Goal: Task Accomplishment & Management: Manage account settings

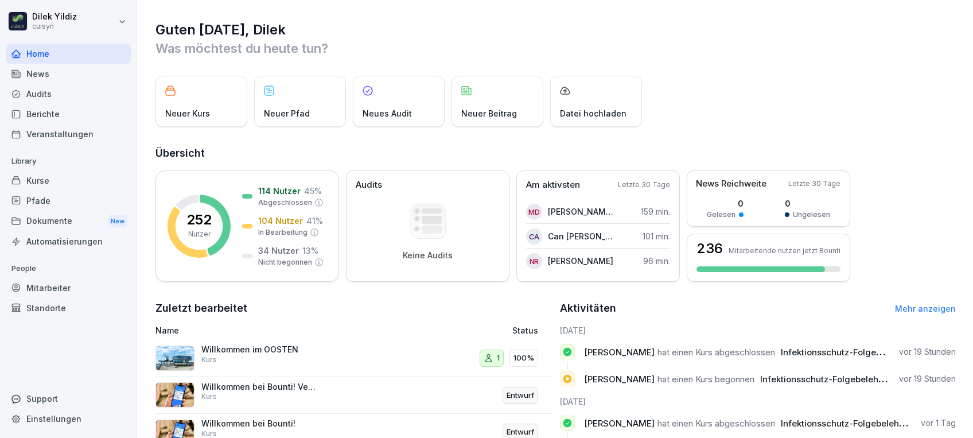
click at [42, 289] on div "Mitarbeiter" at bounding box center [68, 288] width 125 height 20
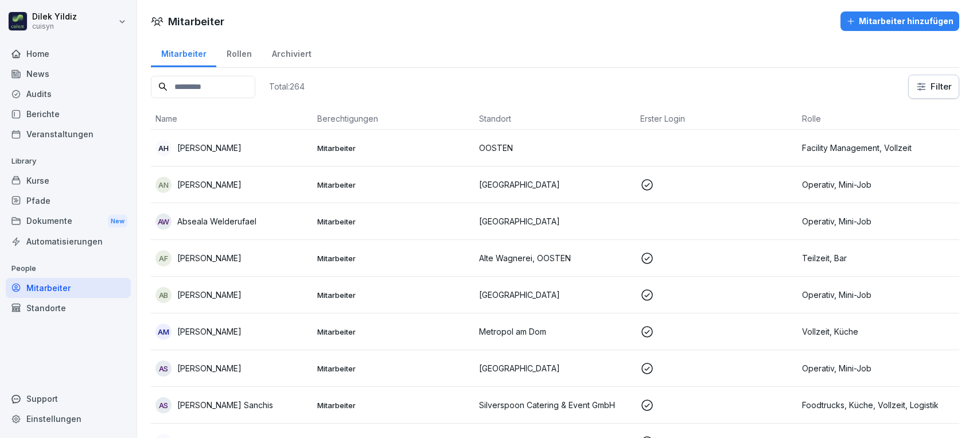
click at [243, 90] on input at bounding box center [203, 87] width 104 height 22
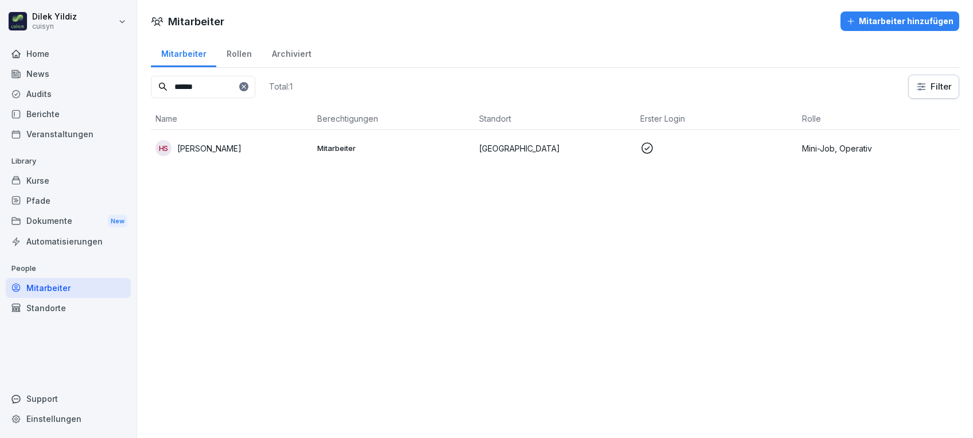
type input "******"
click at [274, 141] on div "HS Halide Solak" at bounding box center [231, 148] width 153 height 16
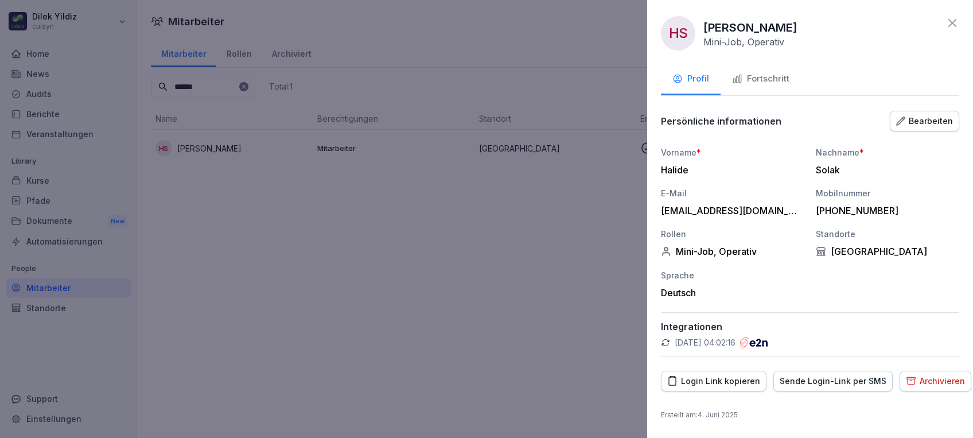
click at [756, 73] on div "Fortschritt" at bounding box center [760, 78] width 57 height 13
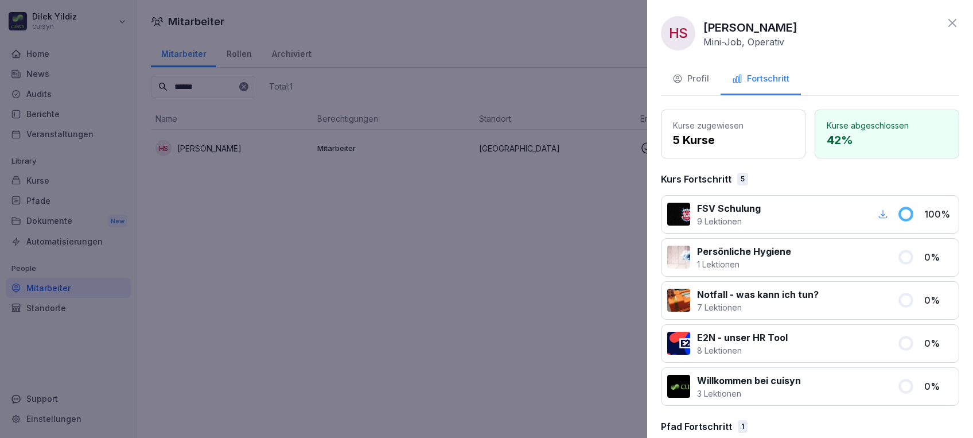
scroll to position [57, 0]
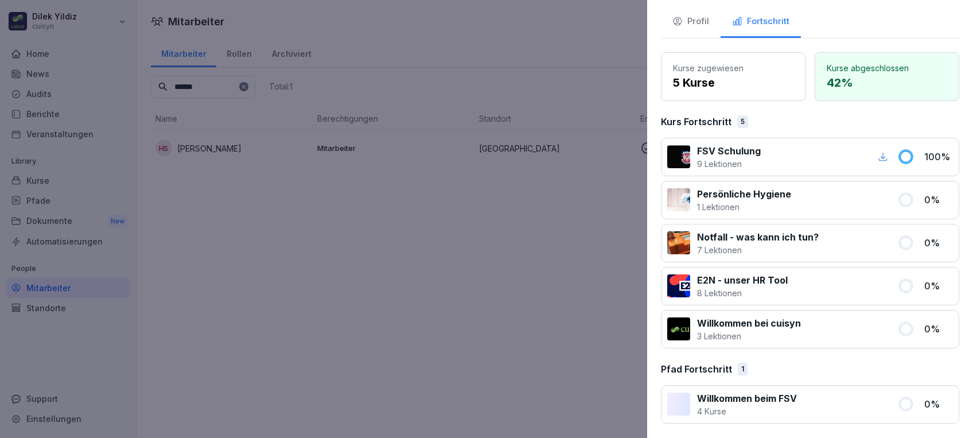
click at [516, 316] on div at bounding box center [486, 219] width 973 height 438
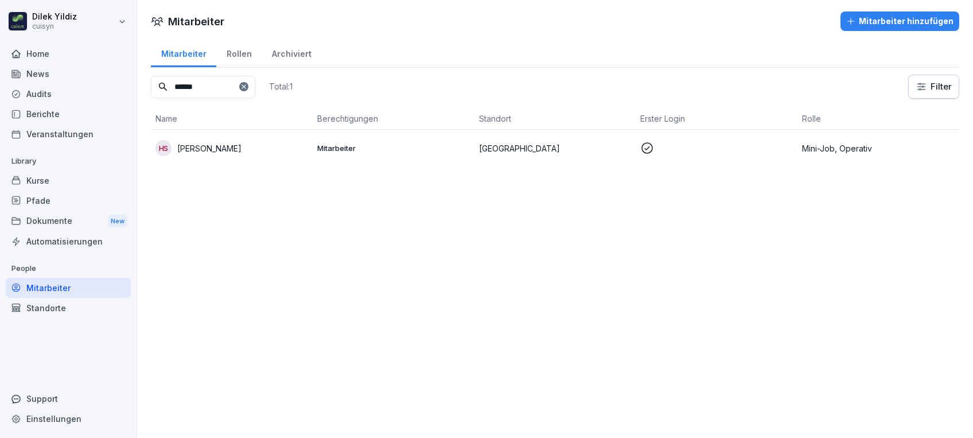
click at [255, 84] on input "******" at bounding box center [203, 87] width 104 height 22
click at [248, 82] on div at bounding box center [243, 86] width 9 height 9
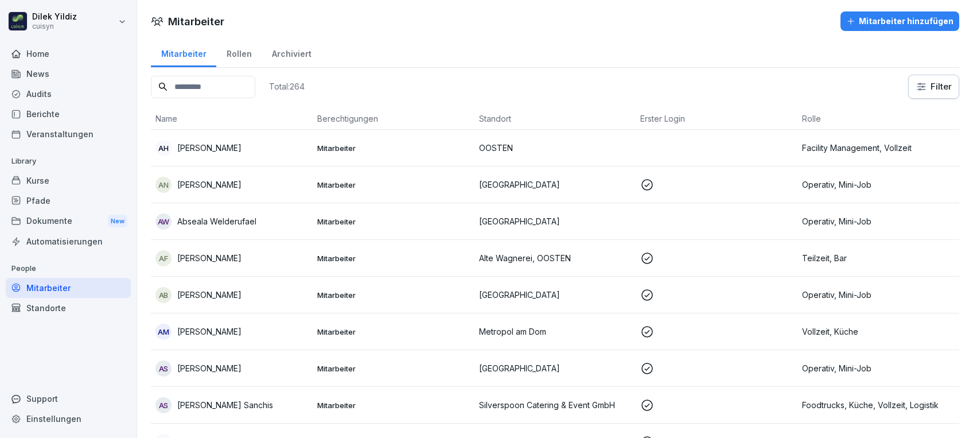
click at [86, 178] on div "Kurse" at bounding box center [68, 180] width 125 height 20
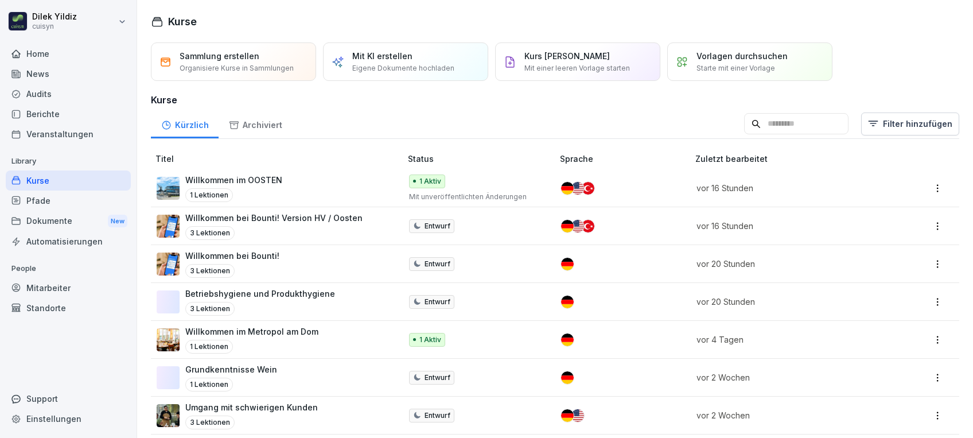
click at [746, 124] on input at bounding box center [796, 124] width 104 height 22
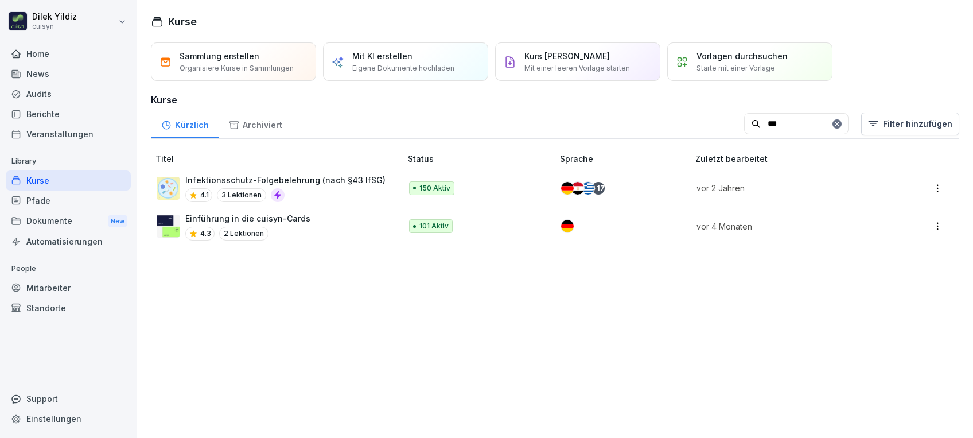
type input "***"
click at [321, 184] on p "Infektionsschutz-Folgebelehrung (nach §43 IfSG)" at bounding box center [285, 180] width 200 height 12
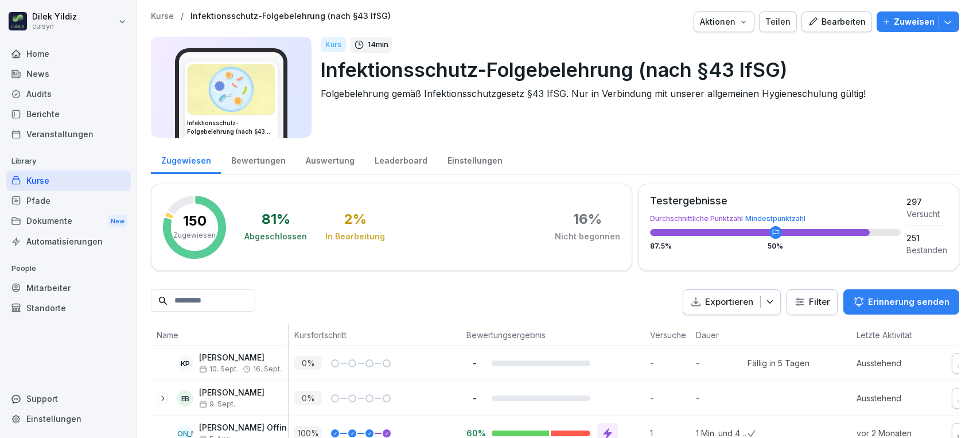
click at [902, 19] on p "Zuweisen" at bounding box center [914, 21] width 41 height 13
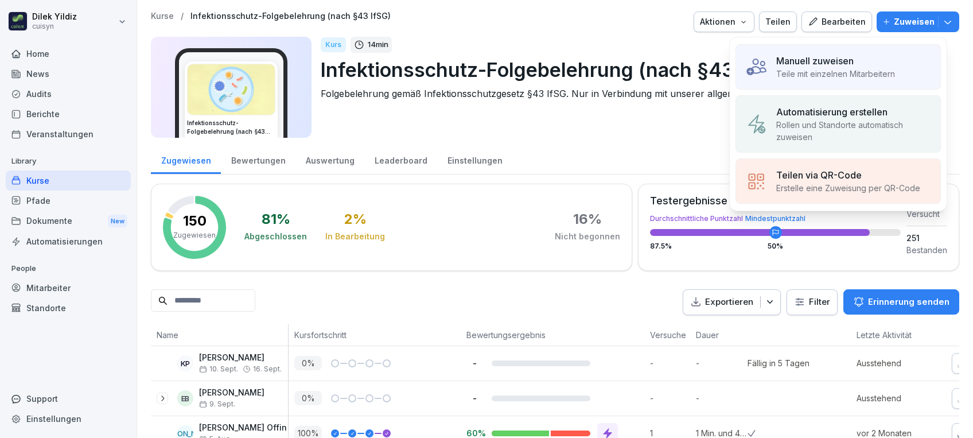
click at [831, 66] on p "Manuell zuweisen" at bounding box center [814, 61] width 77 height 14
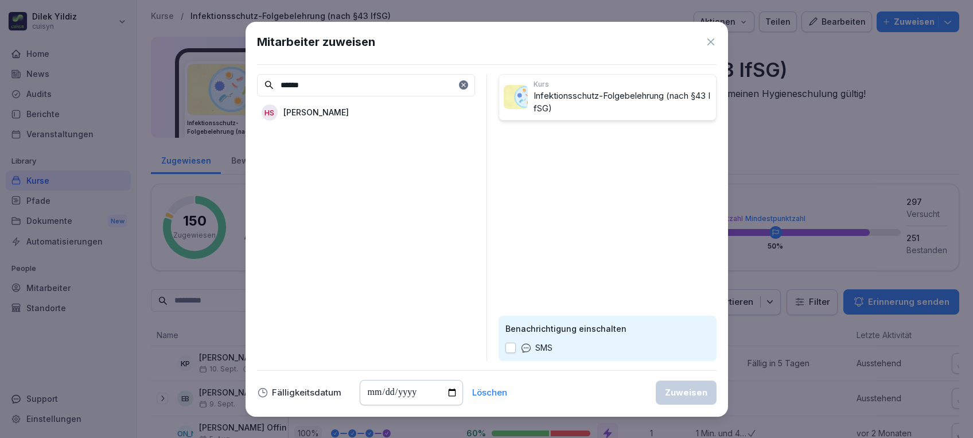
type input "******"
click at [382, 107] on div "HS [PERSON_NAME]" at bounding box center [366, 112] width 218 height 21
click at [450, 390] on input "date" at bounding box center [411, 392] width 103 height 25
type input "**********"
click at [508, 343] on button "button" at bounding box center [510, 348] width 10 height 10
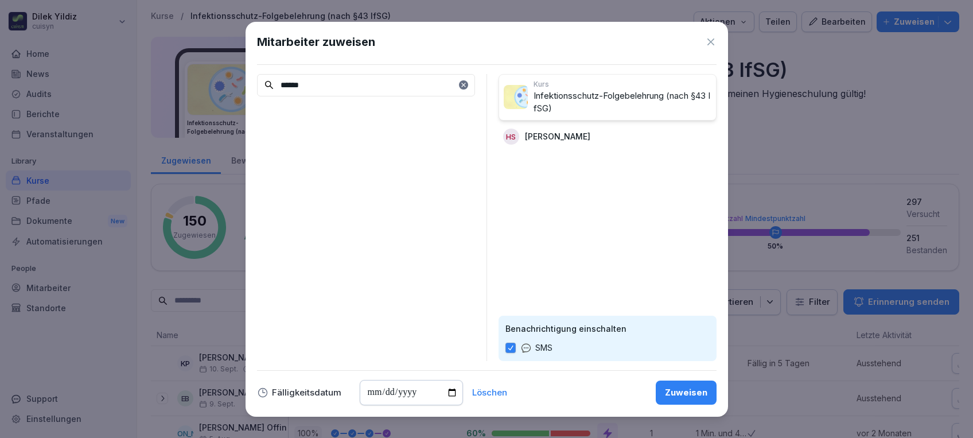
click at [685, 391] on div "Zuweisen" at bounding box center [686, 392] width 42 height 13
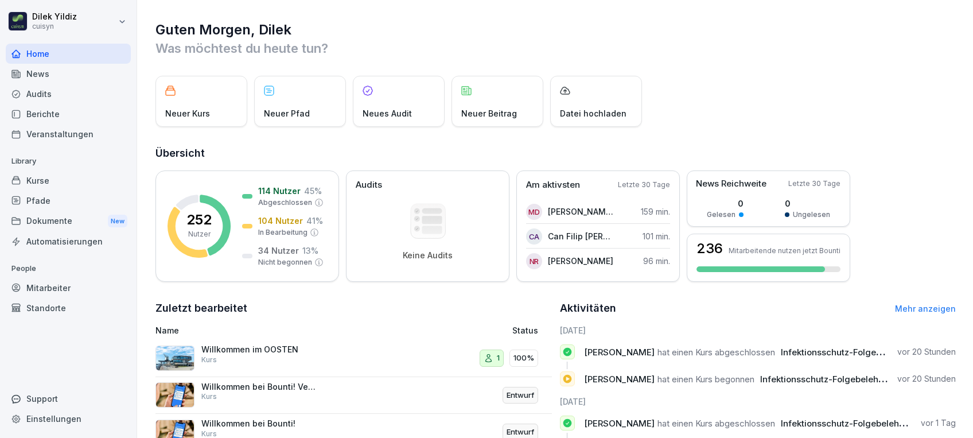
click at [65, 289] on div "Mitarbeiter" at bounding box center [68, 288] width 125 height 20
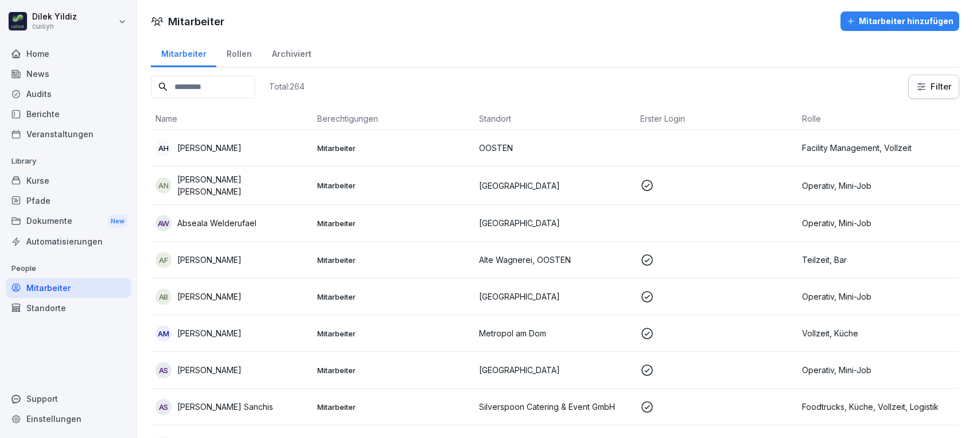
click at [188, 94] on input at bounding box center [203, 87] width 104 height 22
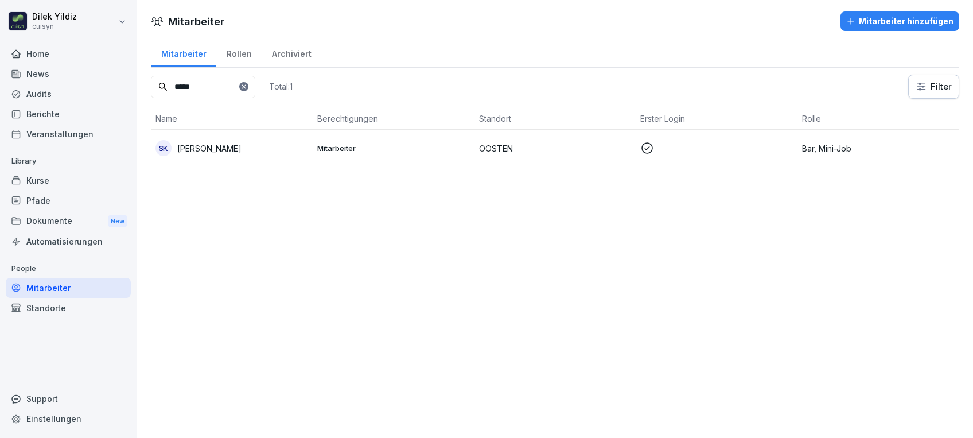
type input "*****"
click at [221, 149] on p "[PERSON_NAME]" at bounding box center [209, 148] width 64 height 12
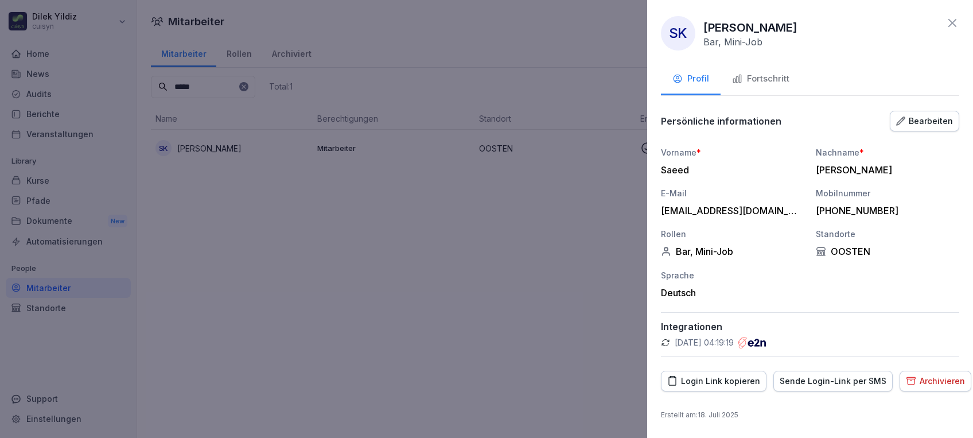
click at [784, 79] on div "Fortschritt" at bounding box center [760, 78] width 57 height 13
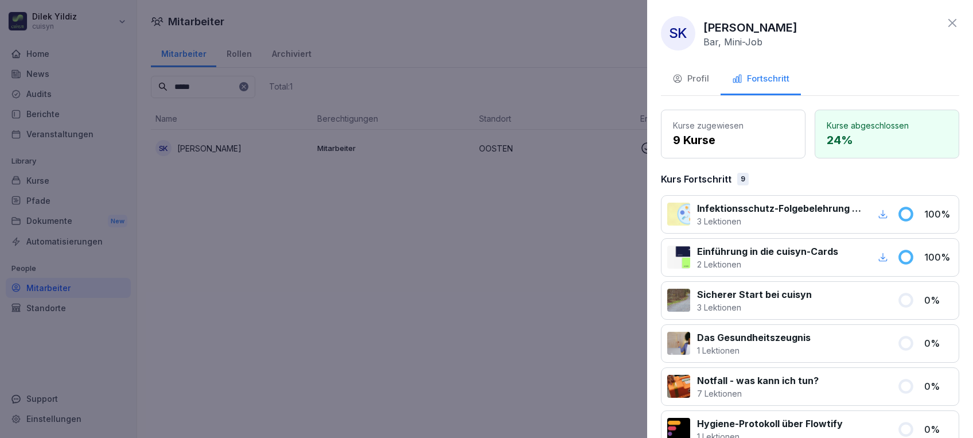
click at [430, 242] on div at bounding box center [486, 219] width 973 height 438
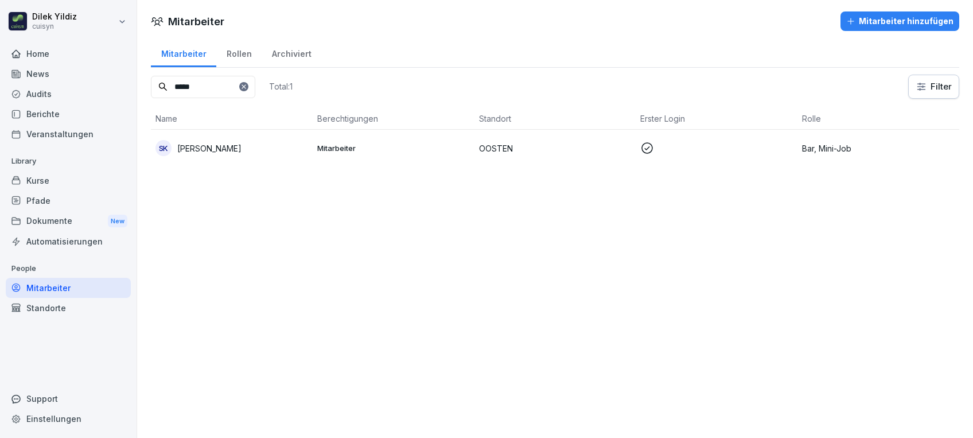
click at [62, 174] on div "Kurse" at bounding box center [68, 180] width 125 height 20
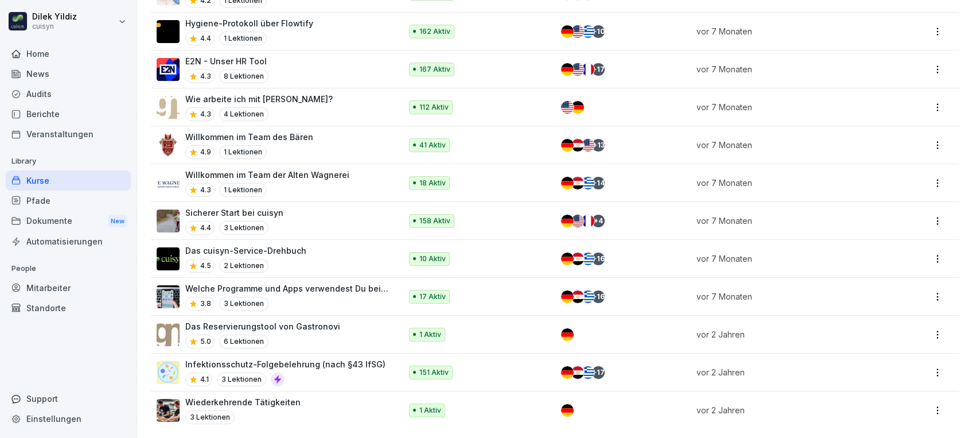
scroll to position [925, 0]
click at [282, 372] on div "4.1 3 Lektionen" at bounding box center [285, 379] width 200 height 14
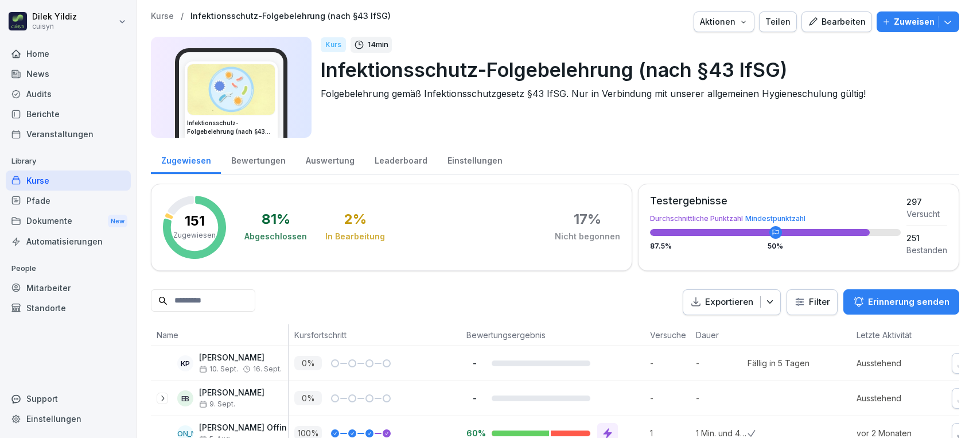
click at [234, 299] on input at bounding box center [203, 300] width 104 height 22
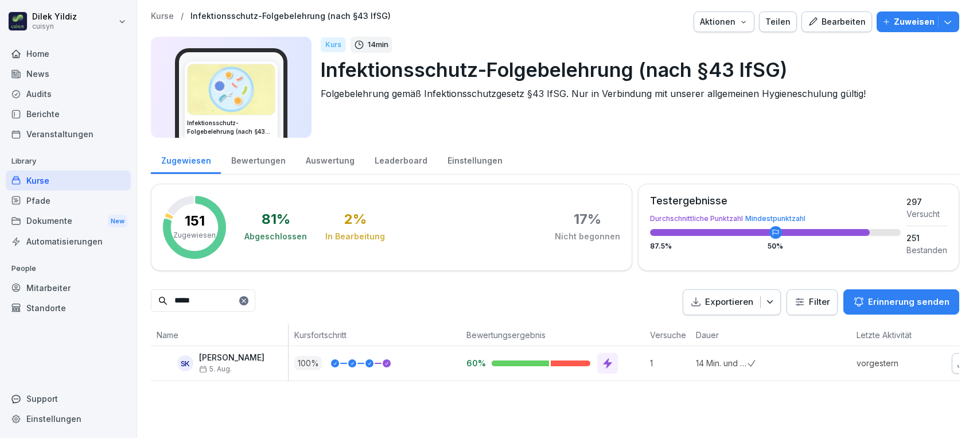
type input "*****"
click at [238, 365] on p "5. Aug." at bounding box center [231, 369] width 65 height 8
click at [46, 291] on div "Mitarbeiter" at bounding box center [68, 288] width 125 height 20
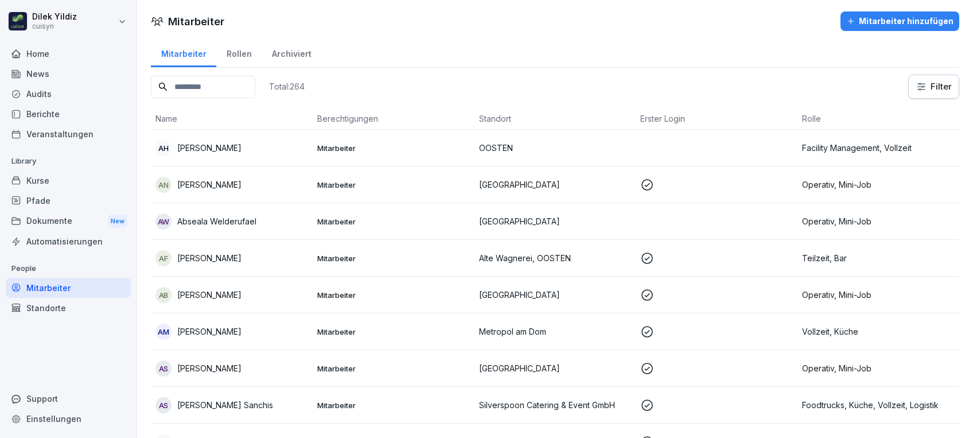
click at [235, 87] on input at bounding box center [203, 87] width 104 height 22
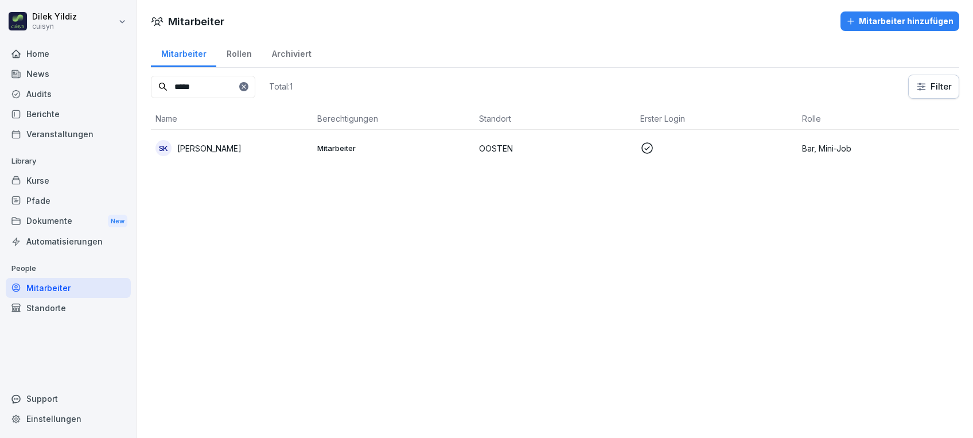
type input "*****"
click at [303, 145] on div "SK Saeed Faraji Keysami" at bounding box center [231, 148] width 153 height 16
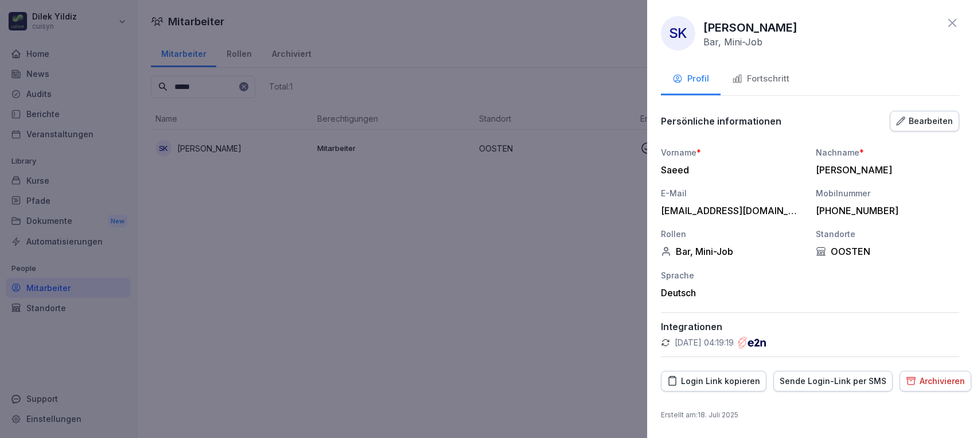
click at [766, 78] on div "Fortschritt" at bounding box center [760, 78] width 57 height 13
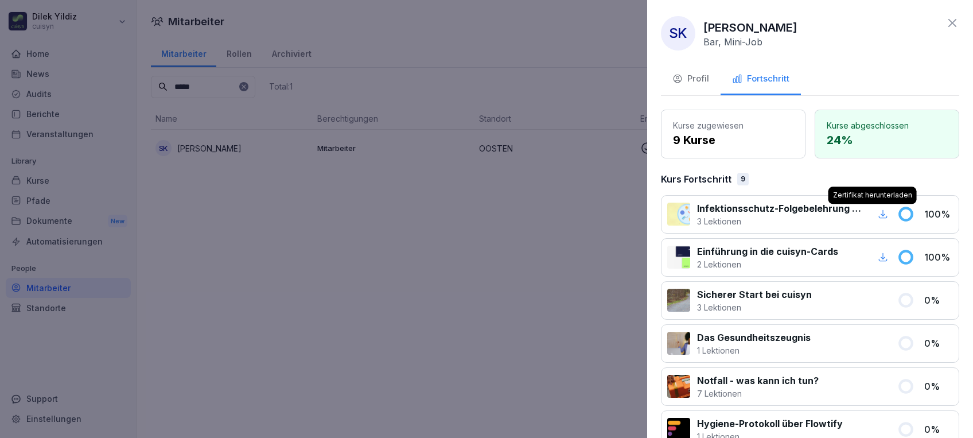
click at [878, 216] on icon "button" at bounding box center [883, 214] width 10 height 10
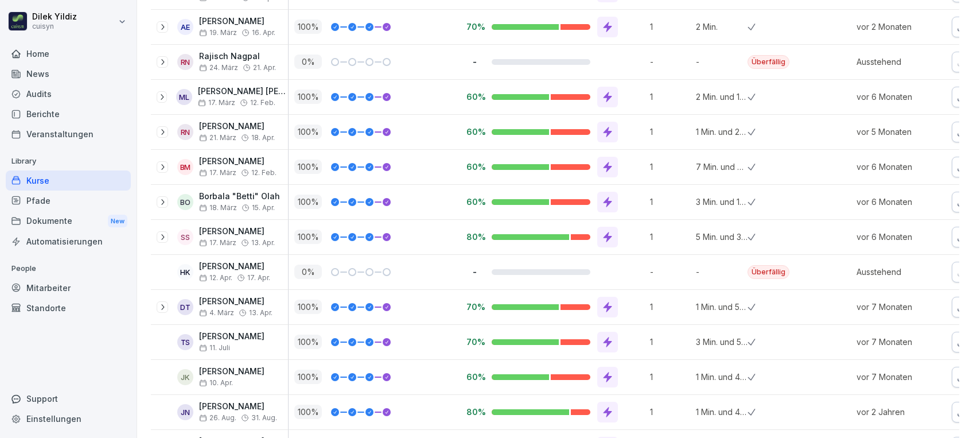
scroll to position [146, 0]
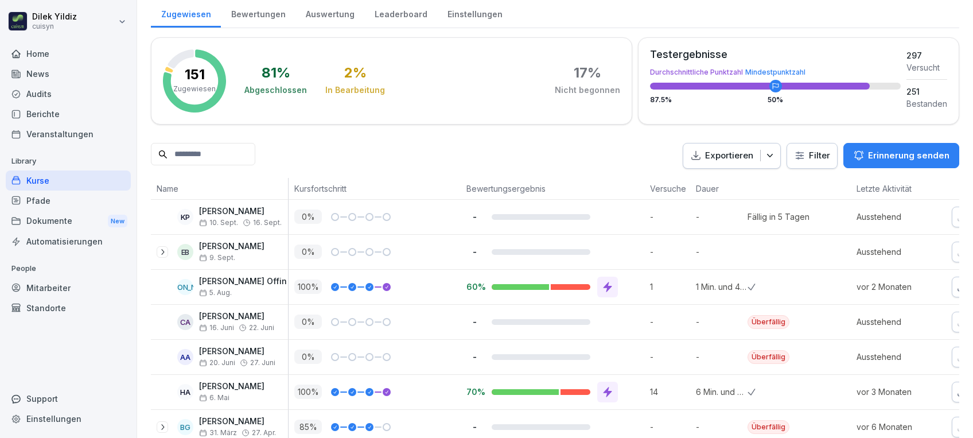
click at [213, 156] on input at bounding box center [203, 154] width 104 height 22
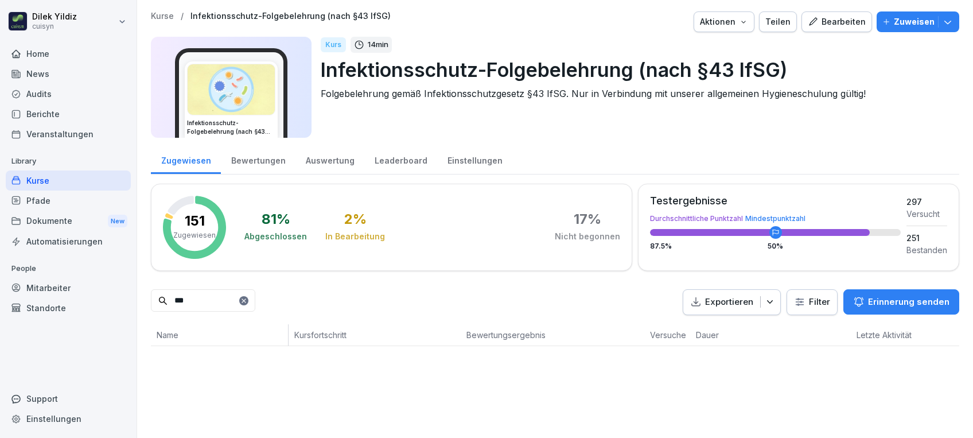
scroll to position [0, 0]
type input "****"
click at [54, 192] on div "Pfade" at bounding box center [68, 200] width 125 height 20
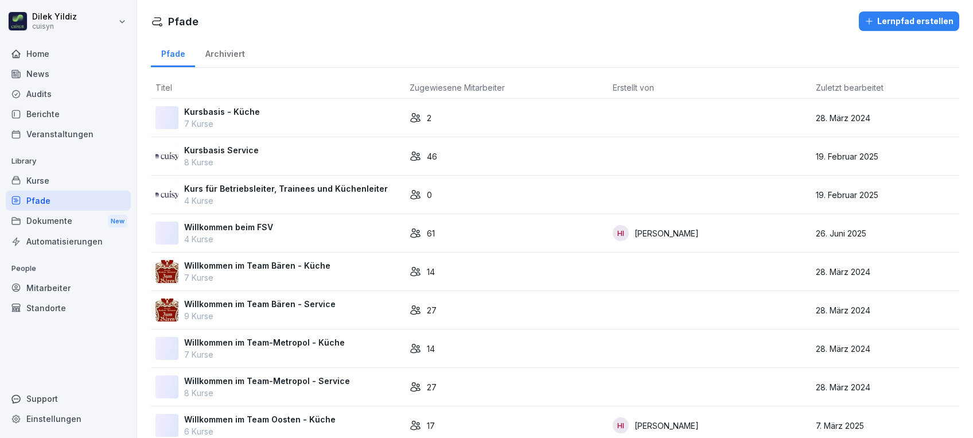
click at [57, 289] on div "Mitarbeiter" at bounding box center [68, 288] width 125 height 20
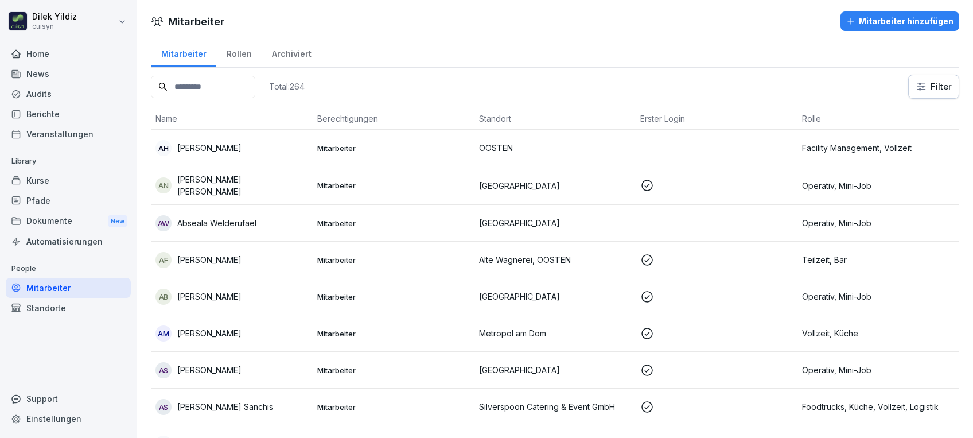
click at [221, 81] on input at bounding box center [203, 87] width 104 height 22
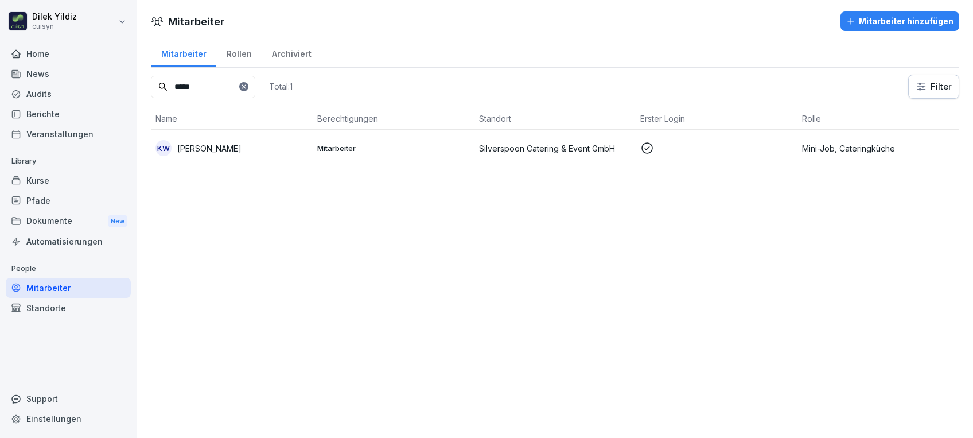
click at [234, 145] on p "[PERSON_NAME]" at bounding box center [209, 148] width 64 height 12
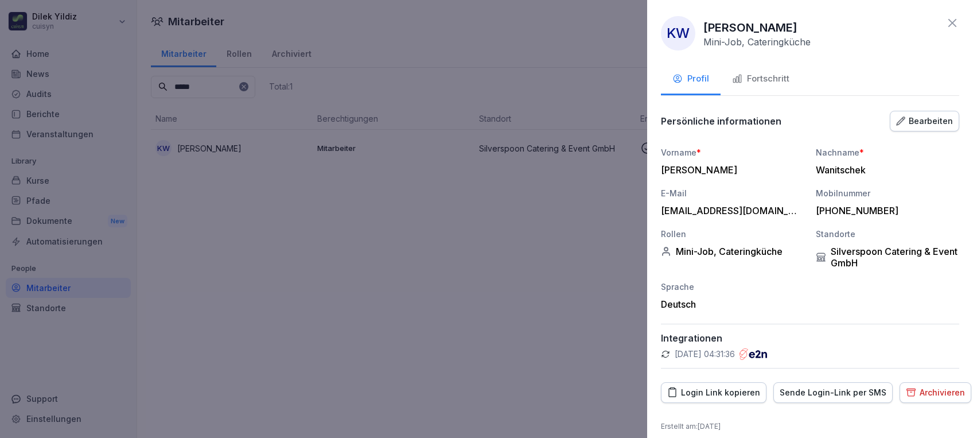
click at [758, 80] on div "Fortschritt" at bounding box center [760, 78] width 57 height 13
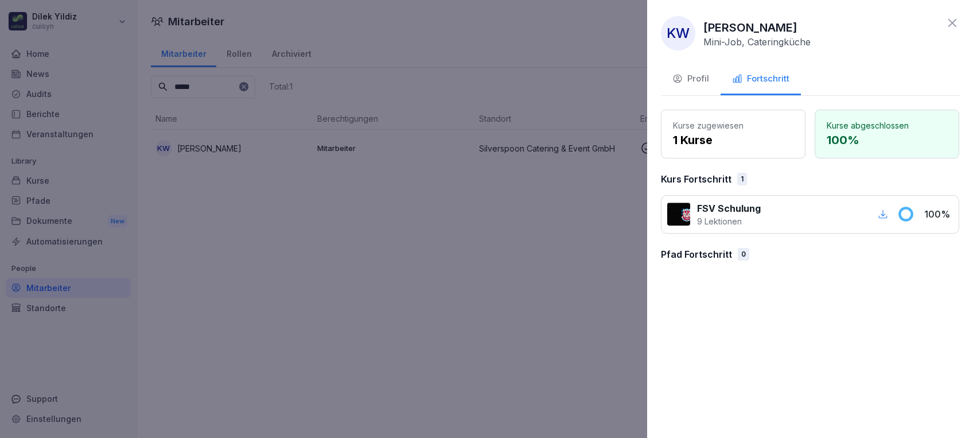
click at [354, 298] on div at bounding box center [486, 219] width 973 height 438
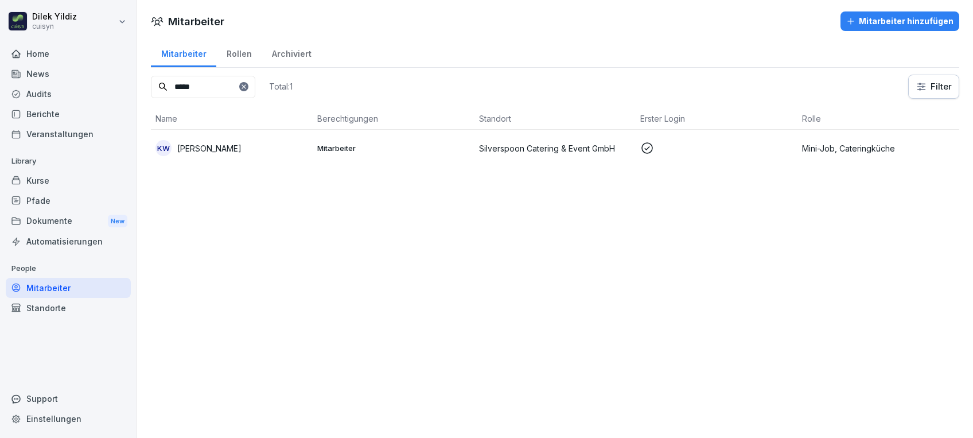
click at [204, 80] on input "****" at bounding box center [203, 87] width 104 height 22
type input "*"
click at [212, 147] on p "[PERSON_NAME] [PERSON_NAME]" at bounding box center [242, 149] width 131 height 24
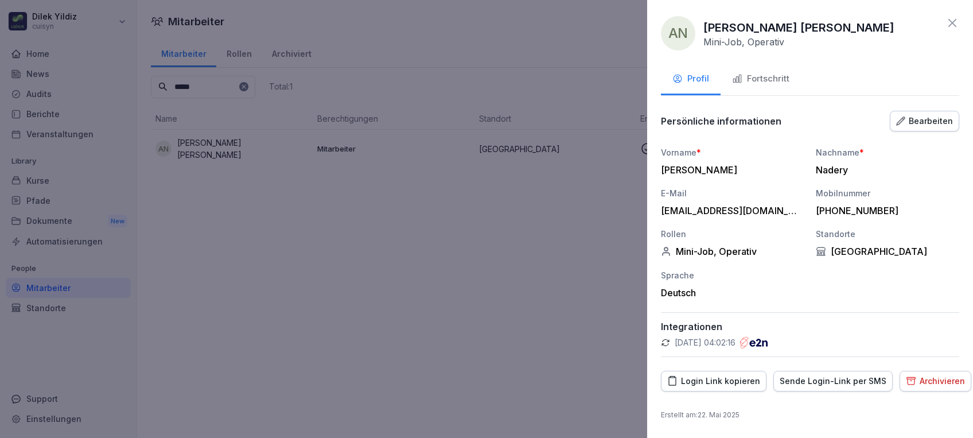
click at [762, 83] on div "Fortschritt" at bounding box center [760, 78] width 57 height 13
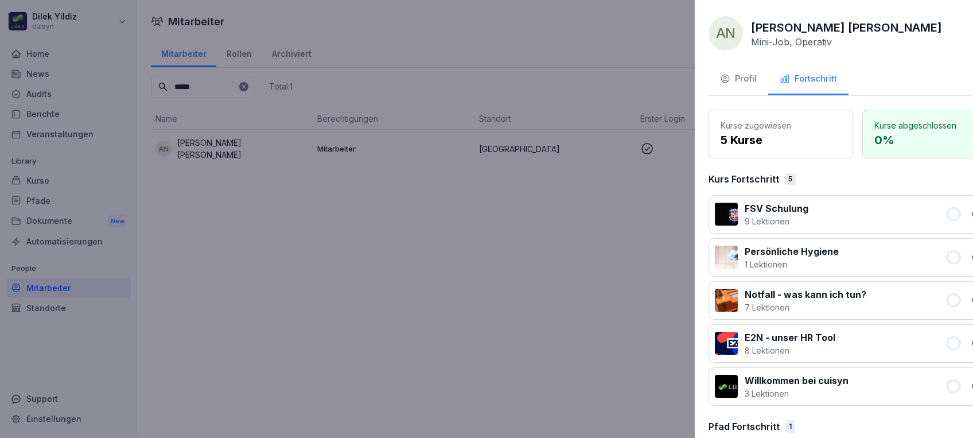
click at [460, 349] on div at bounding box center [486, 219] width 973 height 438
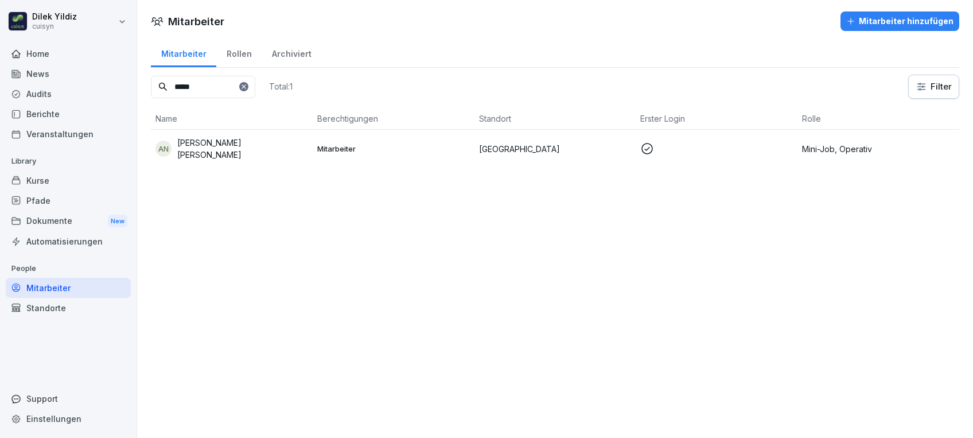
click at [215, 87] on input "*****" at bounding box center [203, 87] width 104 height 22
type input "*"
click at [233, 150] on p "[PERSON_NAME] [PERSON_NAME]" at bounding box center [242, 149] width 131 height 24
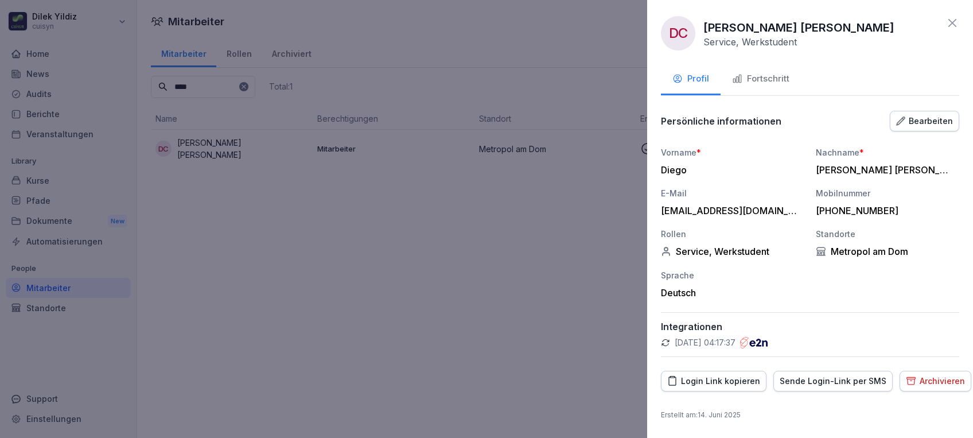
click at [776, 82] on div "Fortschritt" at bounding box center [760, 78] width 57 height 13
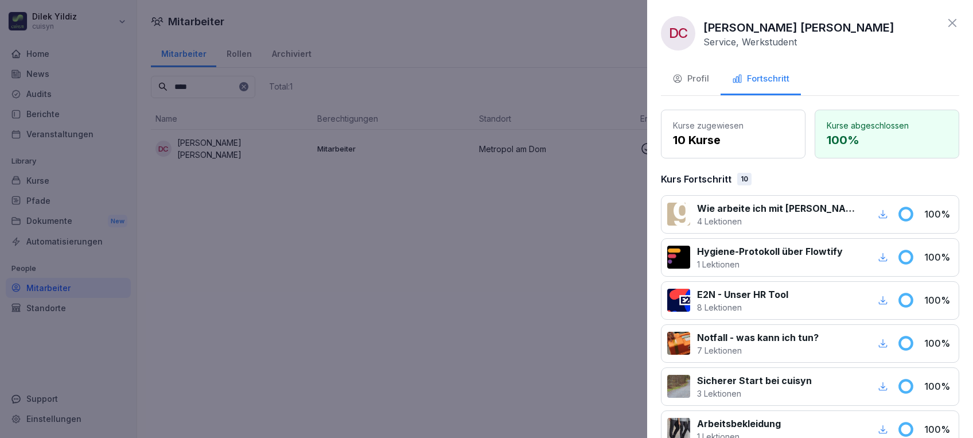
click at [474, 89] on div at bounding box center [486, 219] width 973 height 438
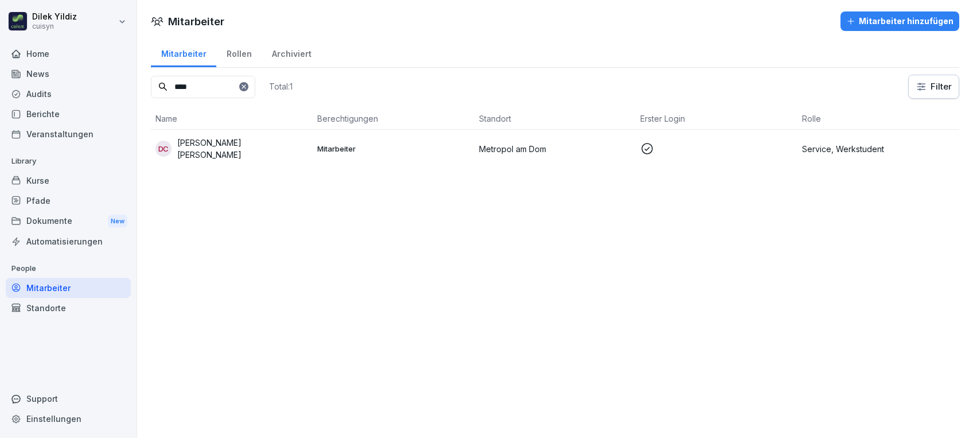
click at [236, 88] on input "****" at bounding box center [203, 87] width 104 height 22
type input "*"
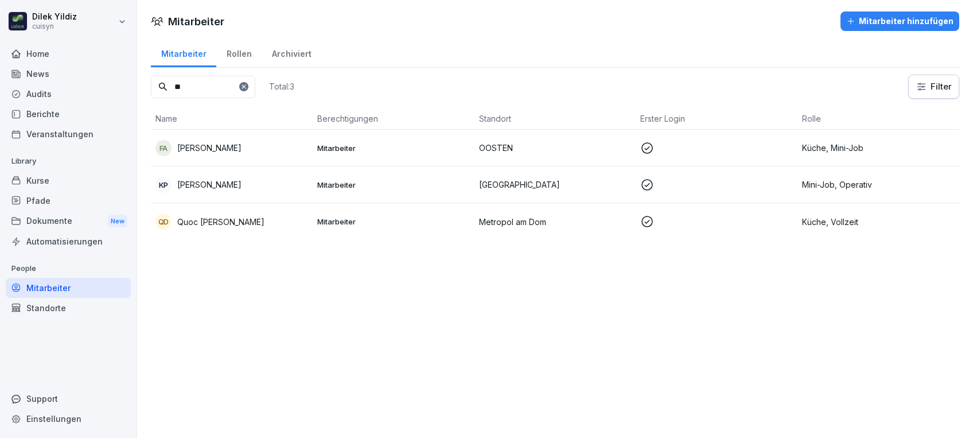
type input "**"
click at [225, 220] on p "Quoc [PERSON_NAME]" at bounding box center [220, 222] width 87 height 12
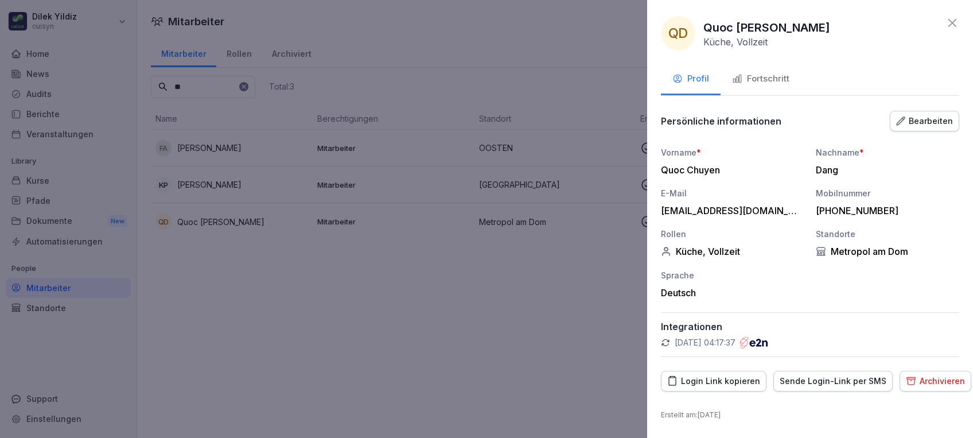
click at [759, 78] on div "Fortschritt" at bounding box center [760, 78] width 57 height 13
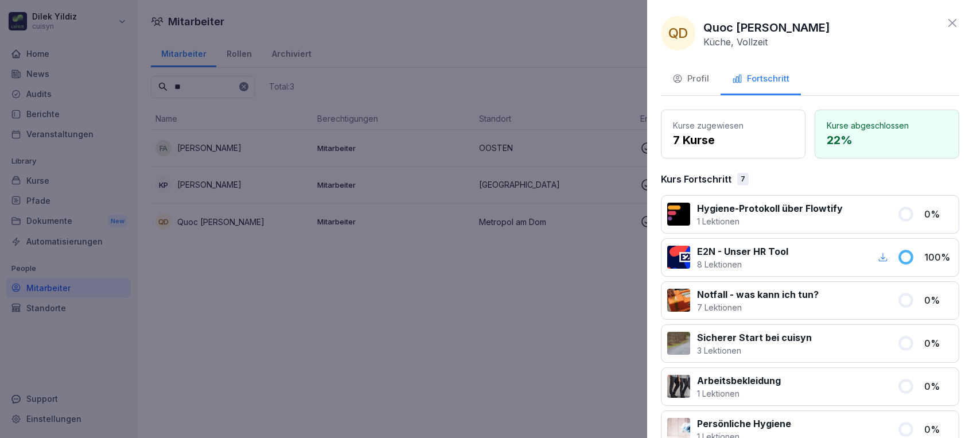
scroll to position [143, 0]
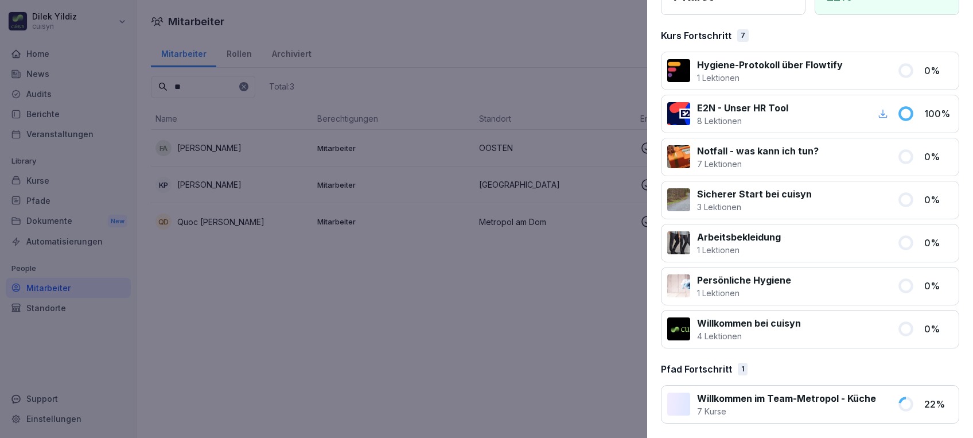
click at [265, 278] on div at bounding box center [486, 219] width 973 height 438
